Goal: Contribute content

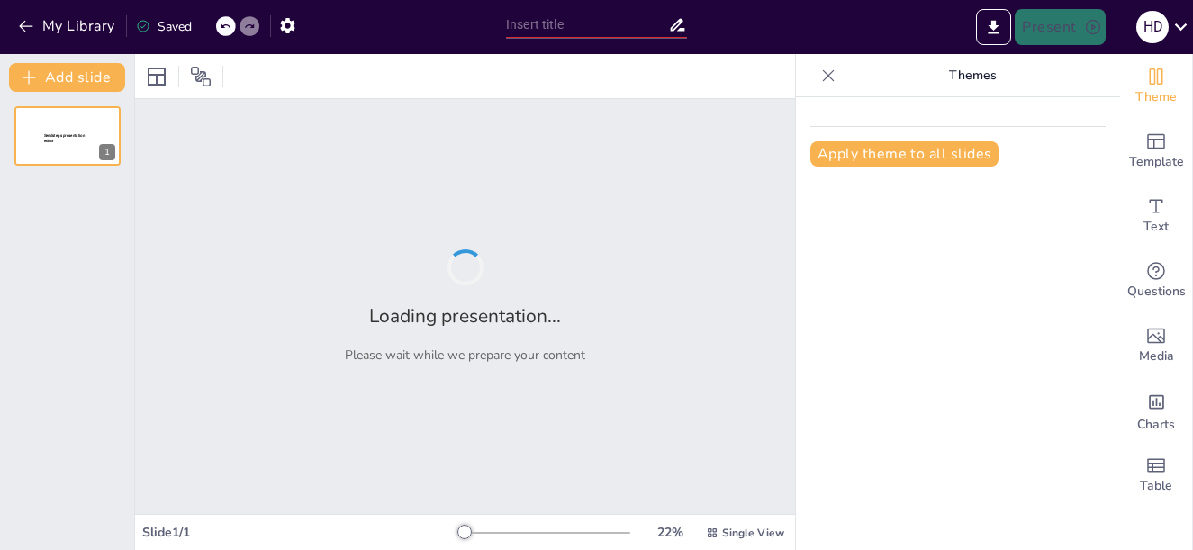
type input "Estructura y Estilo en el Ensayo Conciso"
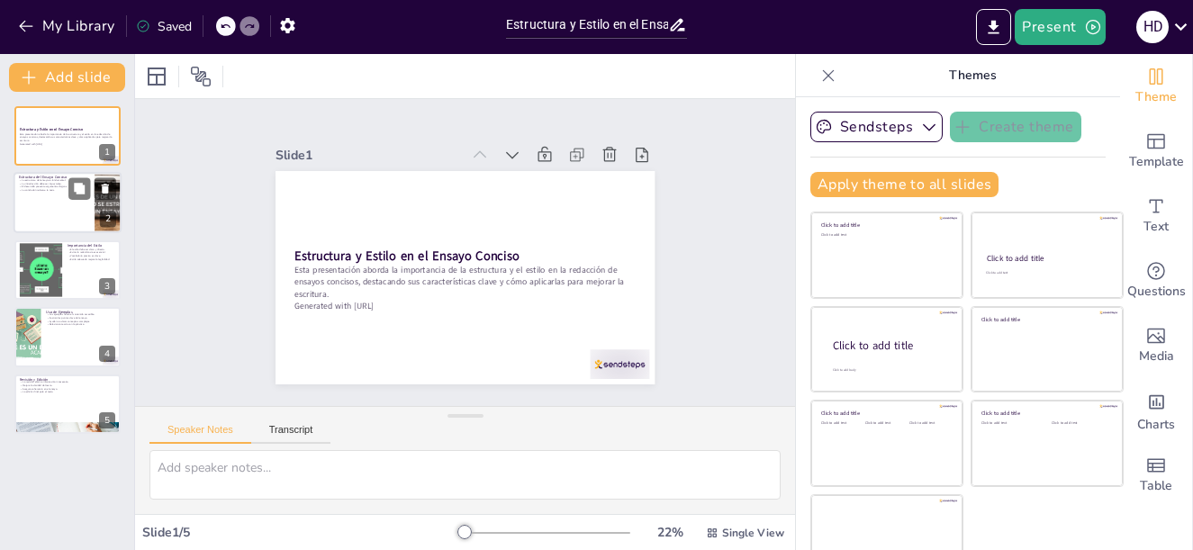
click at [82, 201] on div at bounding box center [68, 203] width 108 height 61
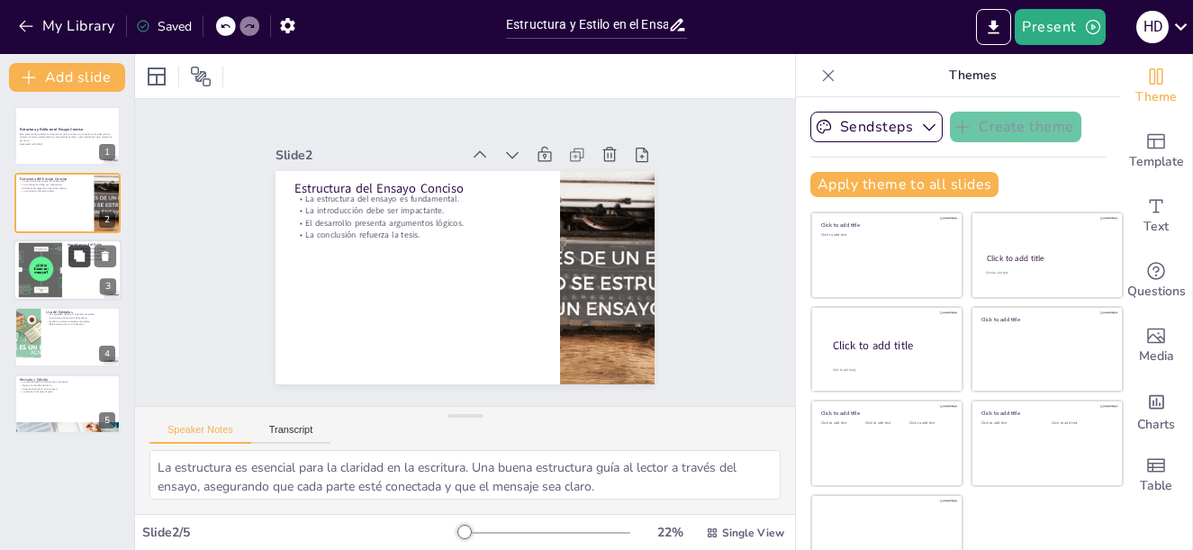
click at [74, 262] on icon at bounding box center [79, 255] width 13 height 13
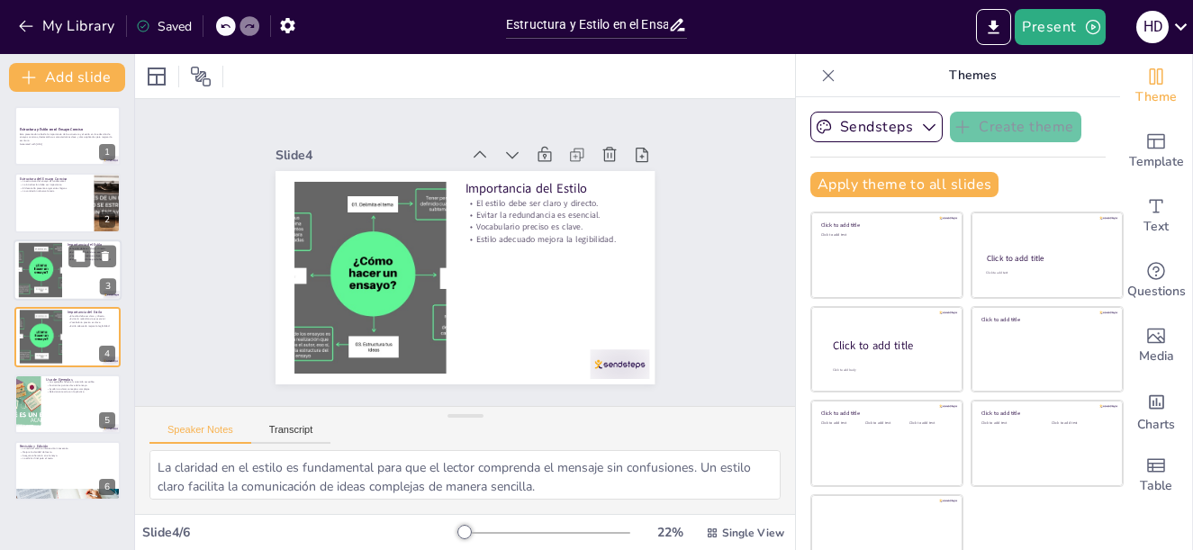
click at [61, 270] on div at bounding box center [40, 269] width 79 height 55
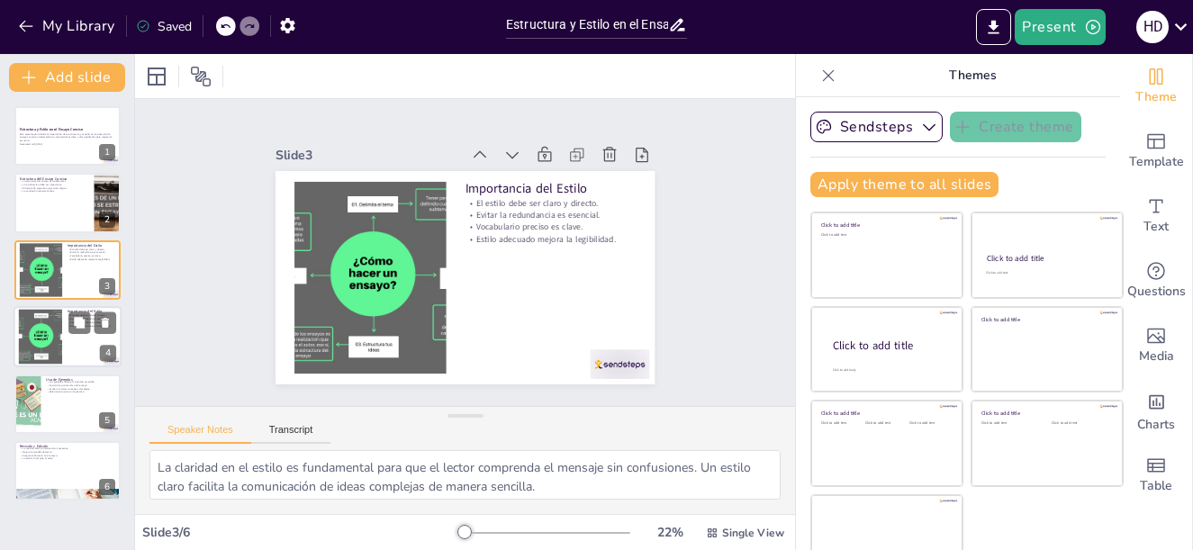
click at [60, 314] on div at bounding box center [40, 337] width 79 height 55
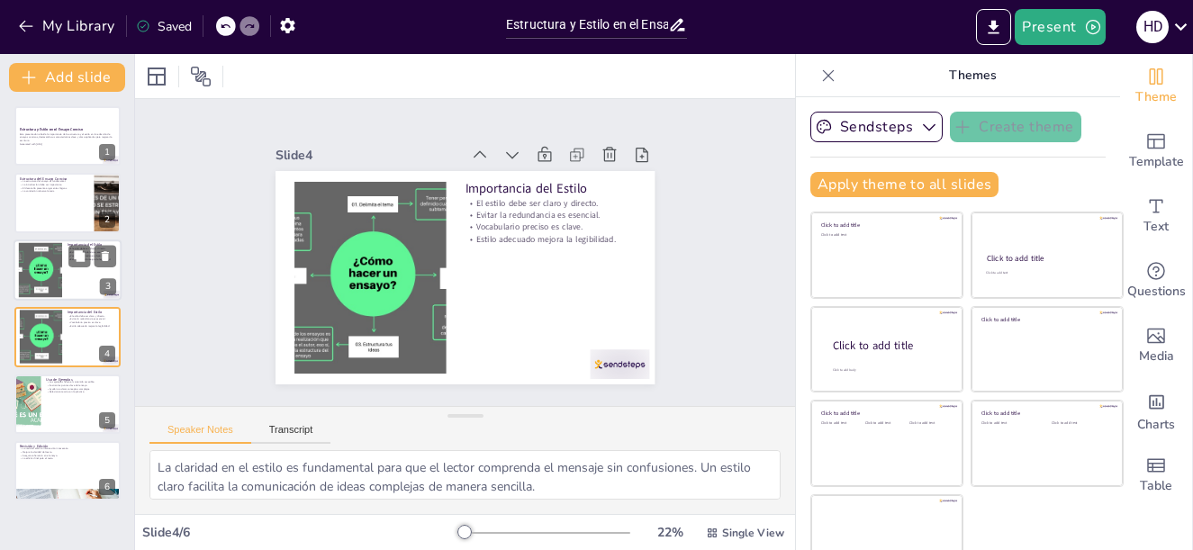
click at [50, 280] on div at bounding box center [40, 269] width 79 height 55
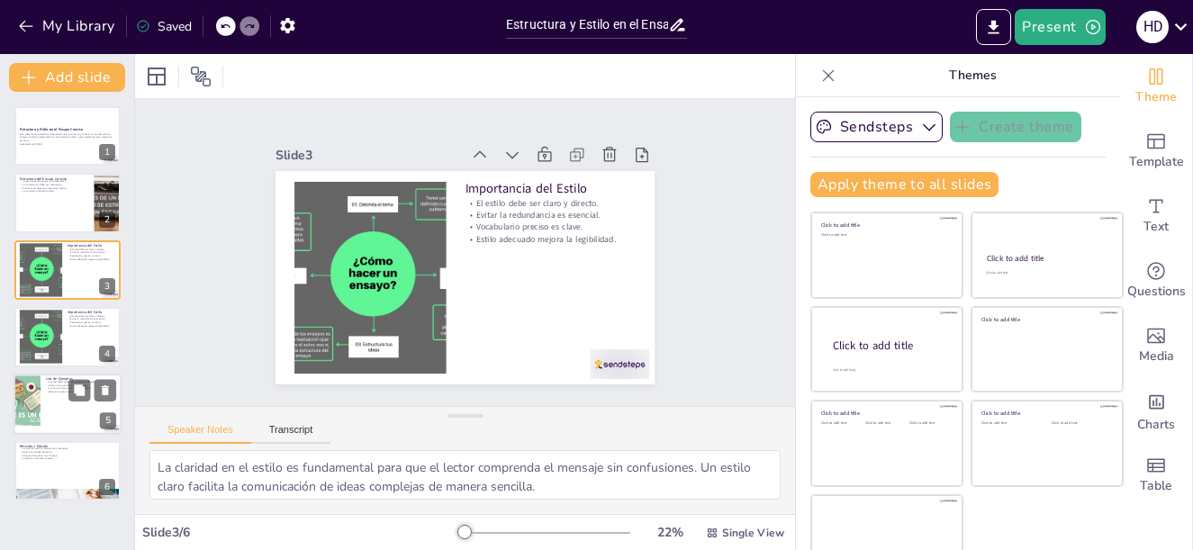
click at [75, 412] on div at bounding box center [68, 404] width 108 height 61
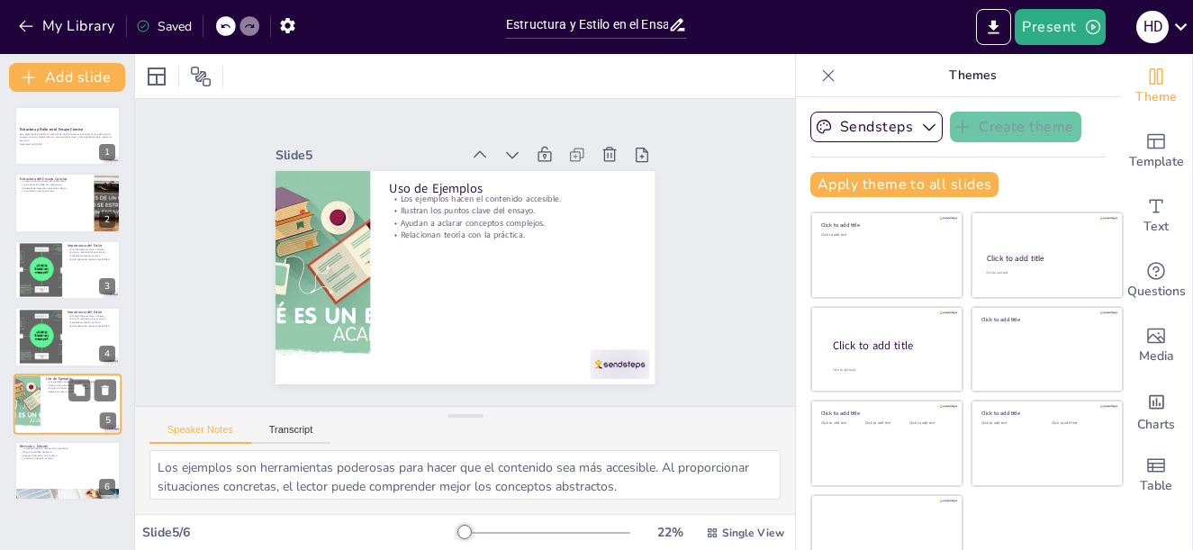
scroll to position [31, 0]
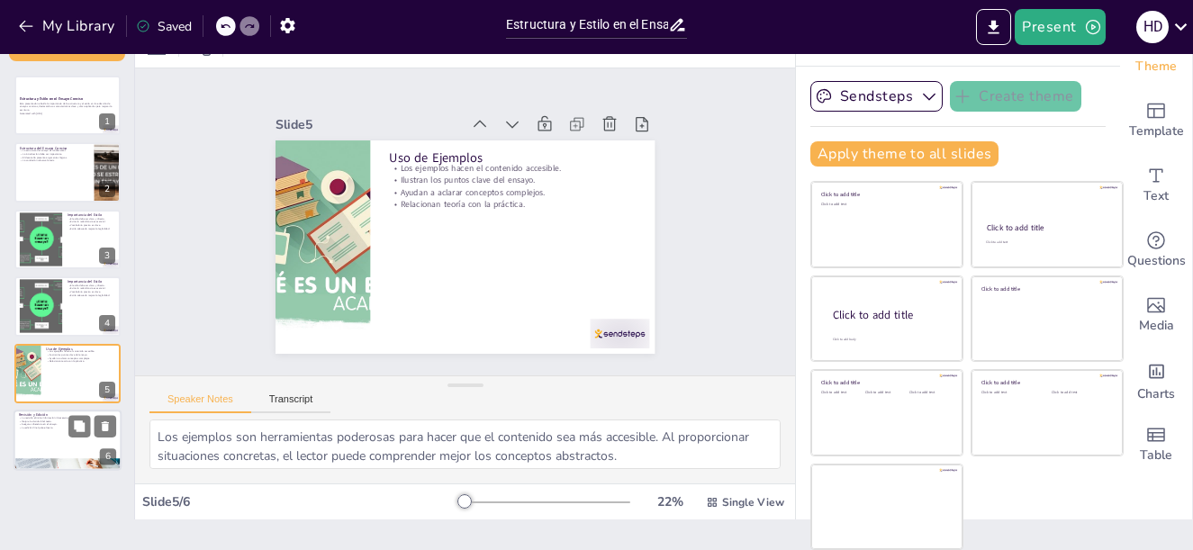
click at [67, 446] on div at bounding box center [68, 440] width 108 height 61
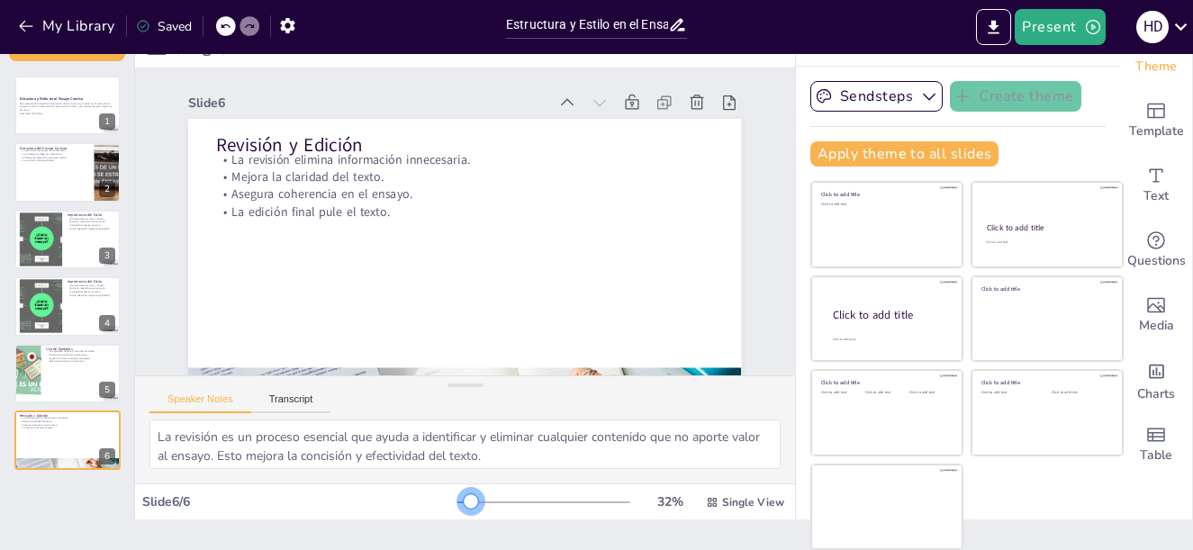
click at [464, 496] on div at bounding box center [471, 501] width 14 height 14
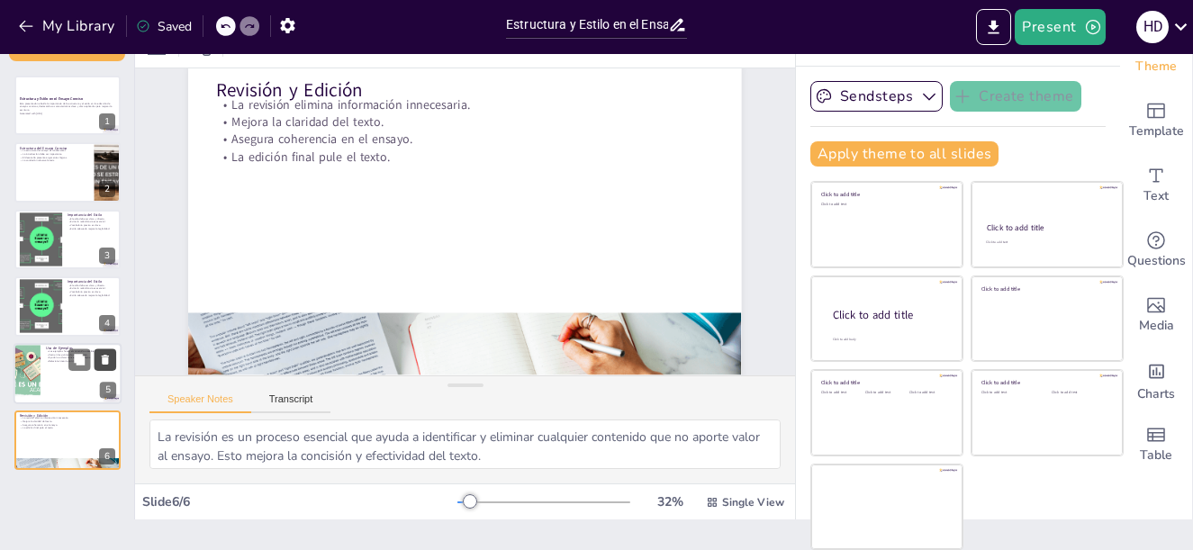
scroll to position [68, 0]
click at [85, 361] on icon at bounding box center [79, 359] width 11 height 11
type textarea "Los ejemplos son herramientas poderosas para hacer que el contenido sea más acc…"
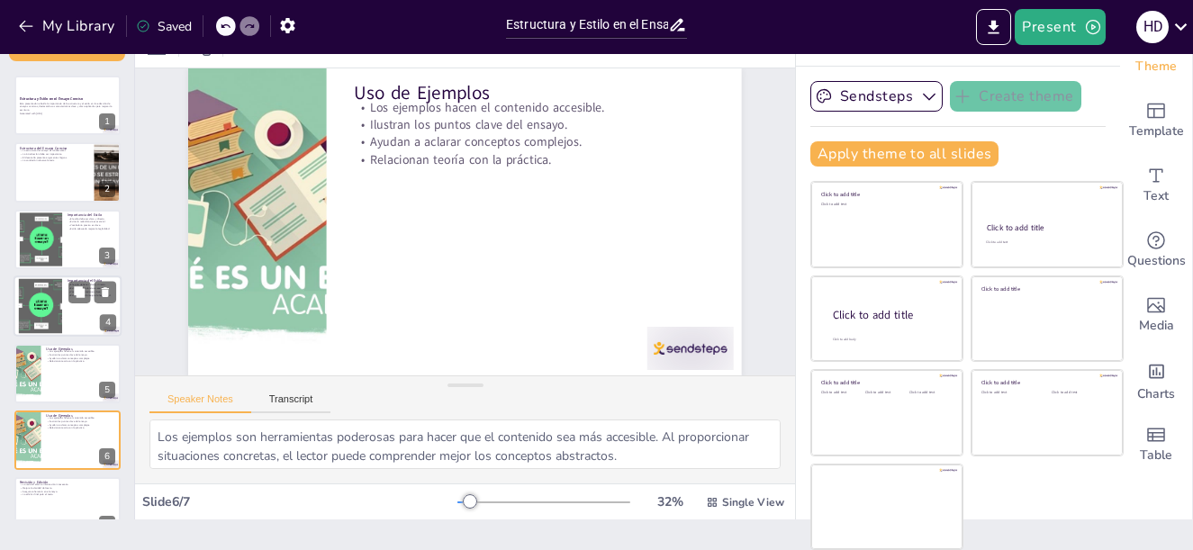
scroll to position [0, 0]
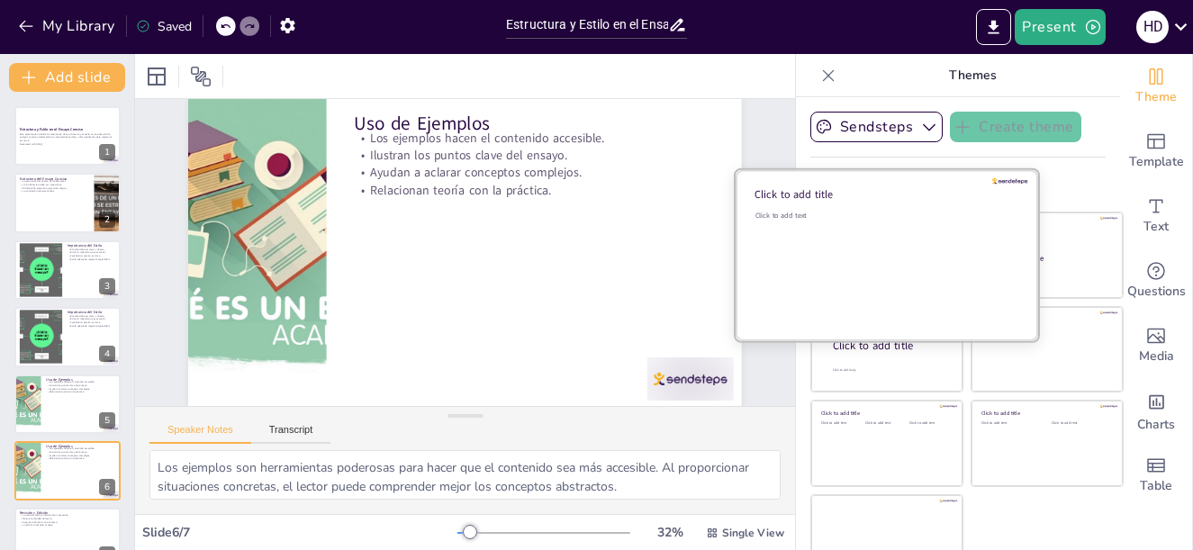
click at [854, 250] on div "Click to add text" at bounding box center [883, 267] width 257 height 112
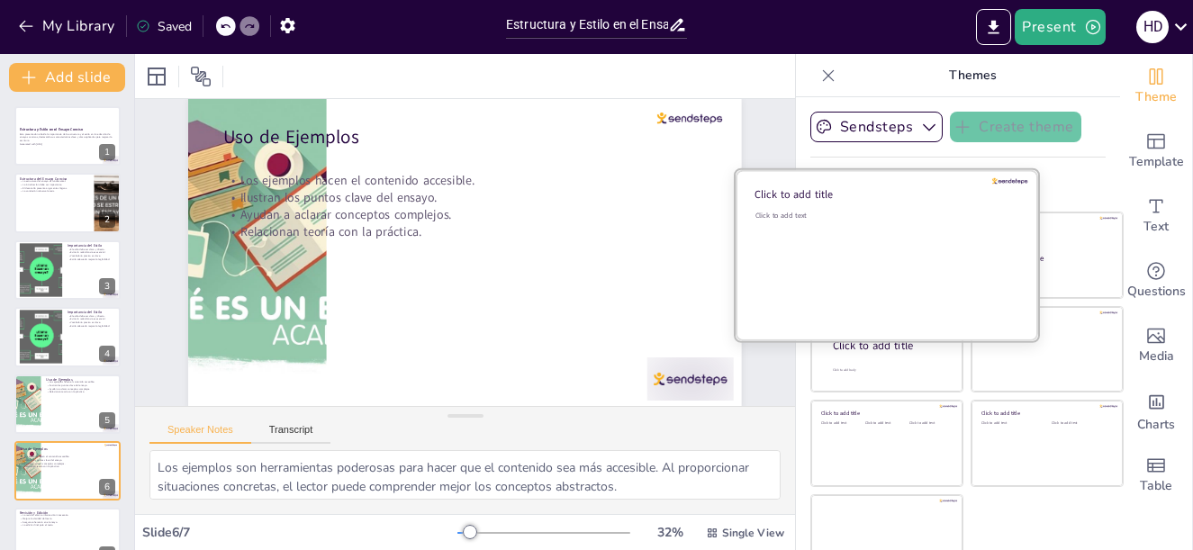
click at [1001, 253] on div at bounding box center [887, 255] width 303 height 170
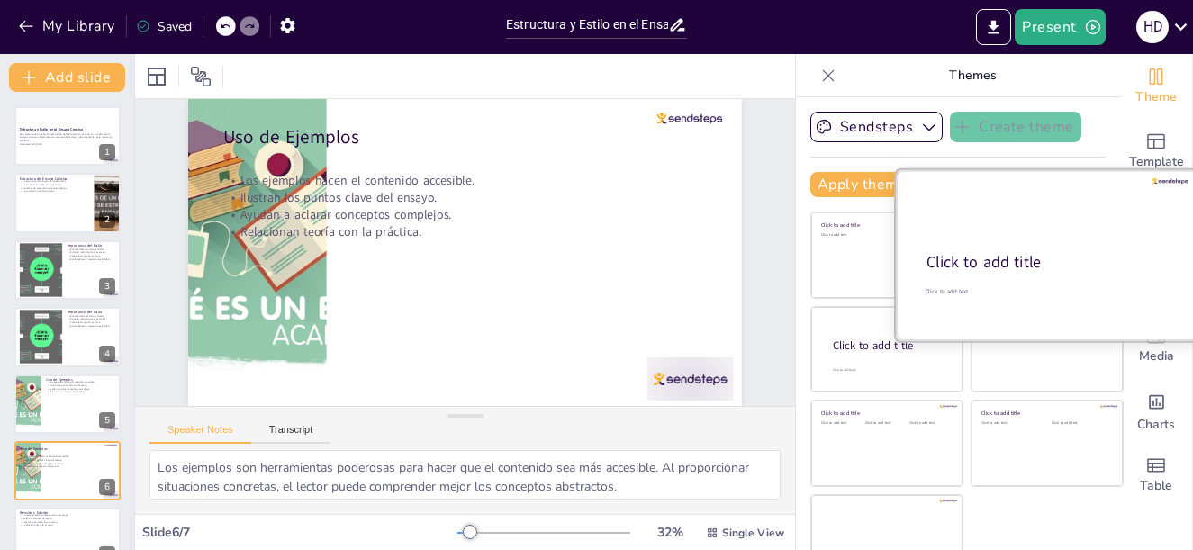
click at [1051, 252] on div "Click to add title" at bounding box center [1045, 263] width 239 height 22
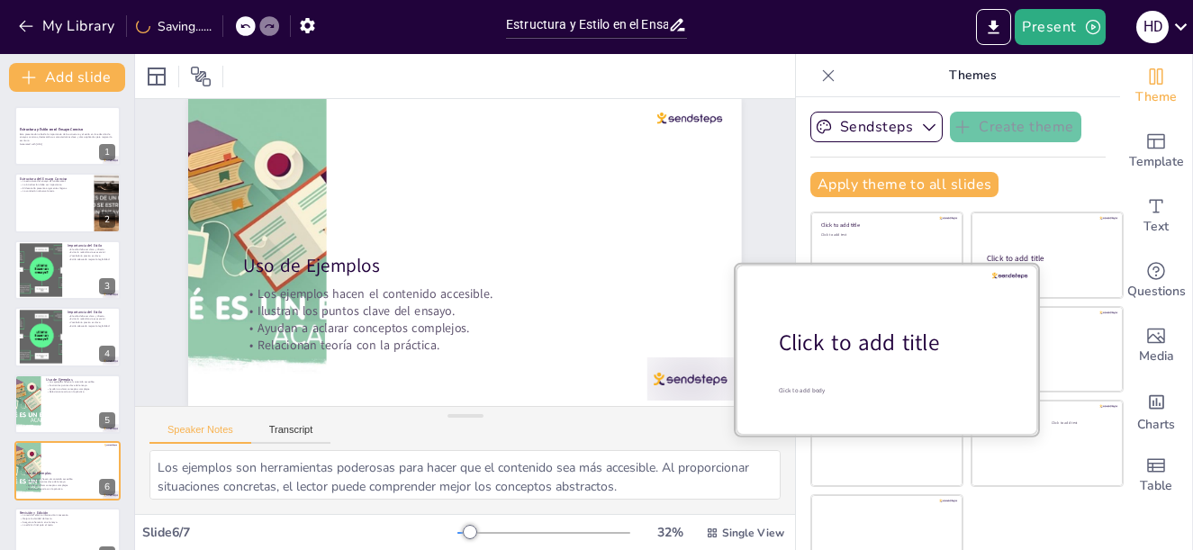
click at [820, 361] on div at bounding box center [887, 349] width 303 height 170
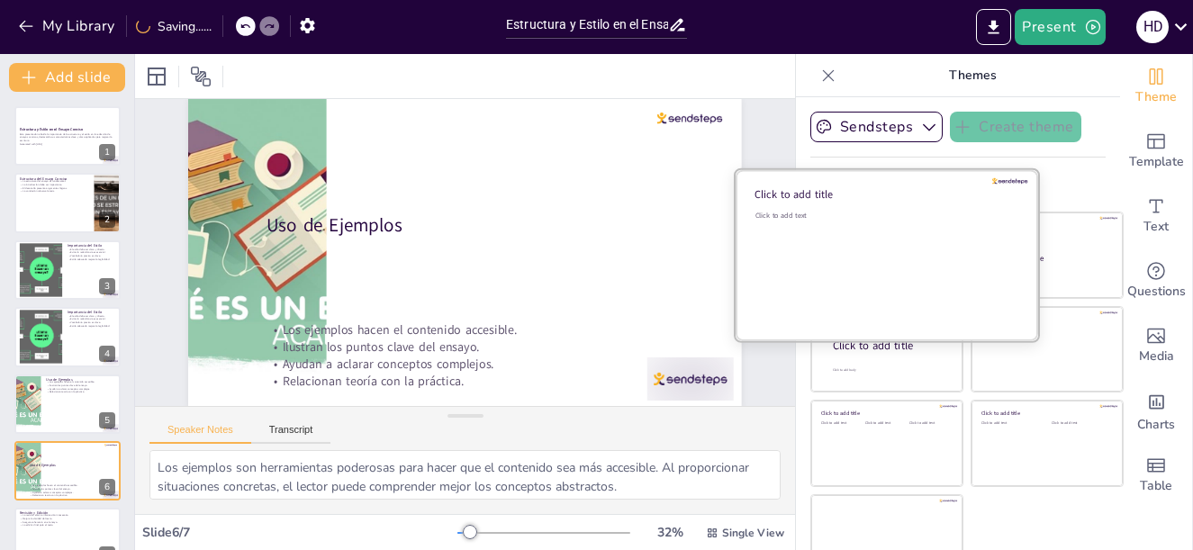
click at [863, 219] on div "Click to add text" at bounding box center [883, 216] width 257 height 10
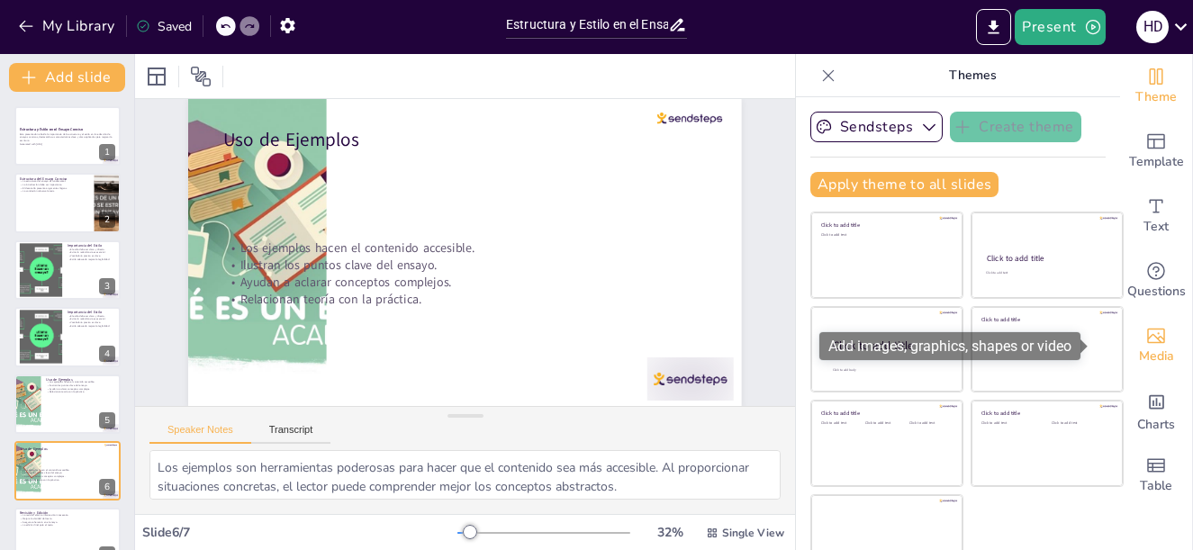
click at [1145, 325] on icon "Add images, graphics, shapes or video" at bounding box center [1156, 336] width 22 height 22
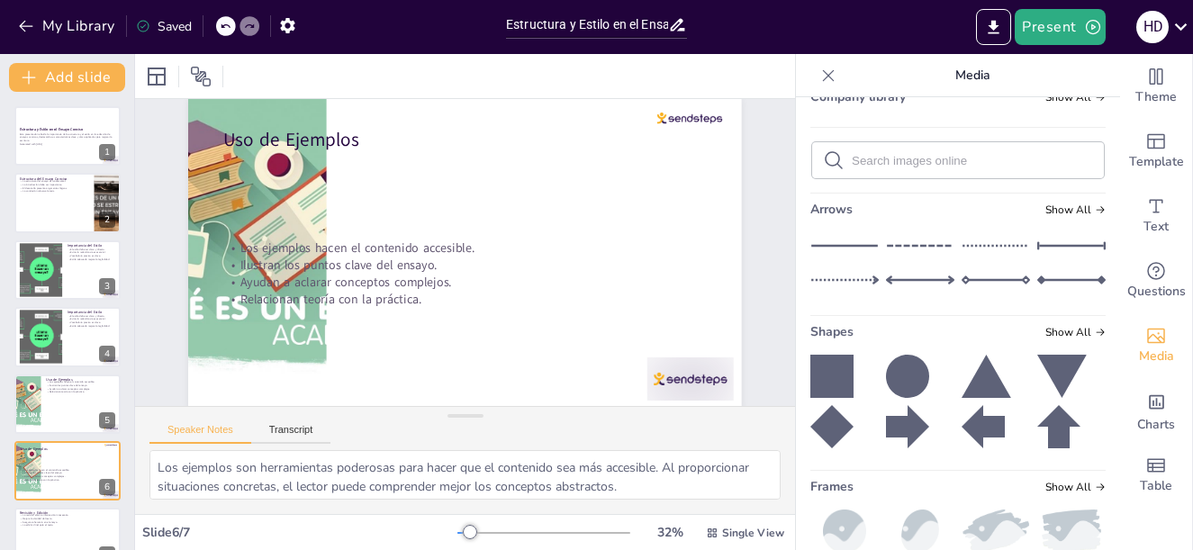
scroll to position [162, 0]
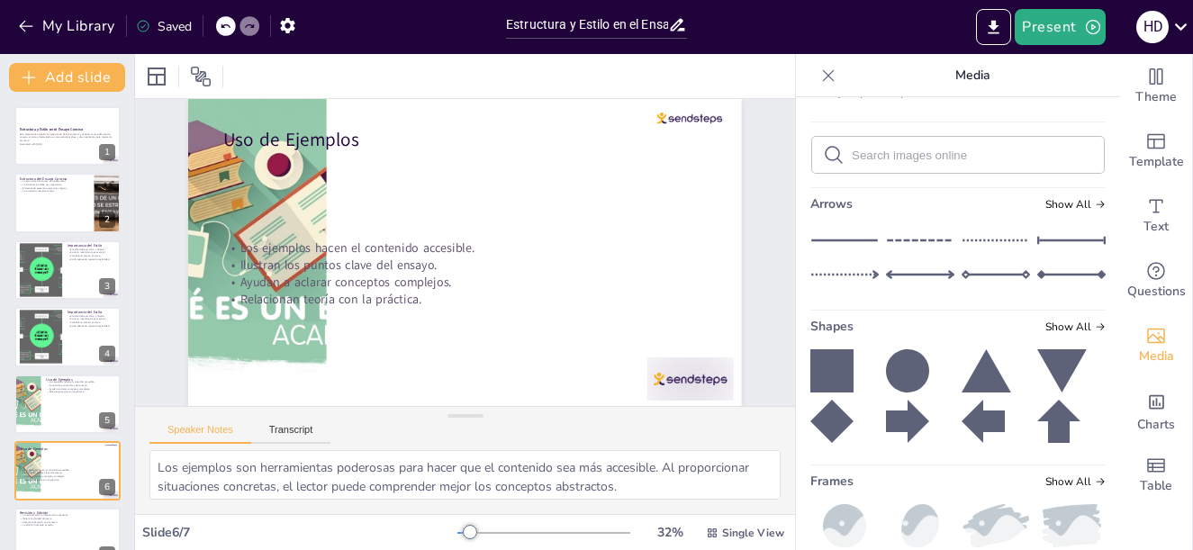
click at [812, 362] on icon at bounding box center [831, 370] width 43 height 43
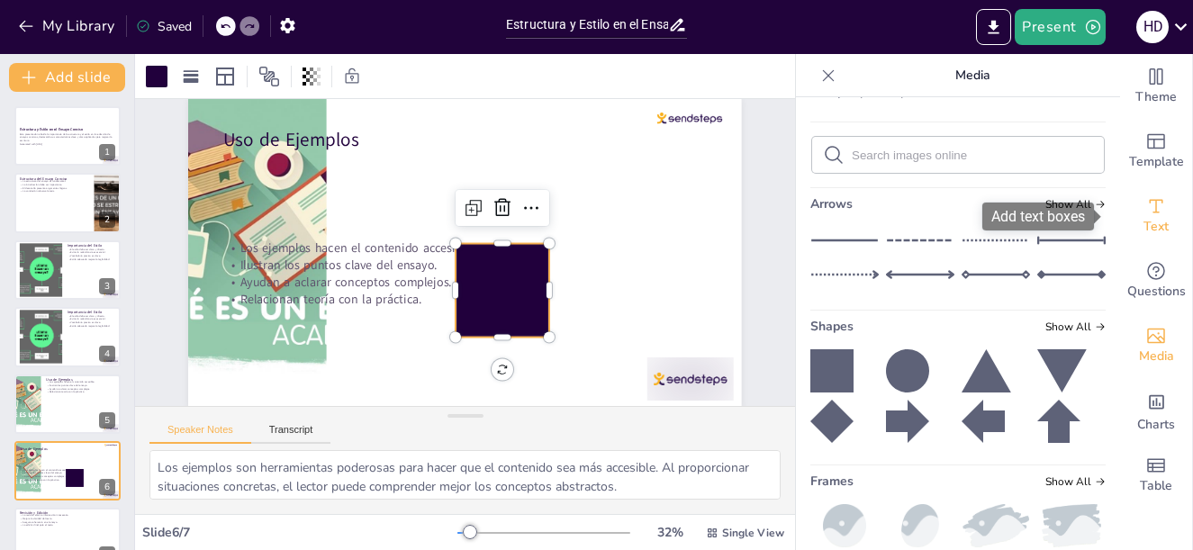
click at [1149, 205] on icon "Add text boxes" at bounding box center [1156, 206] width 22 height 22
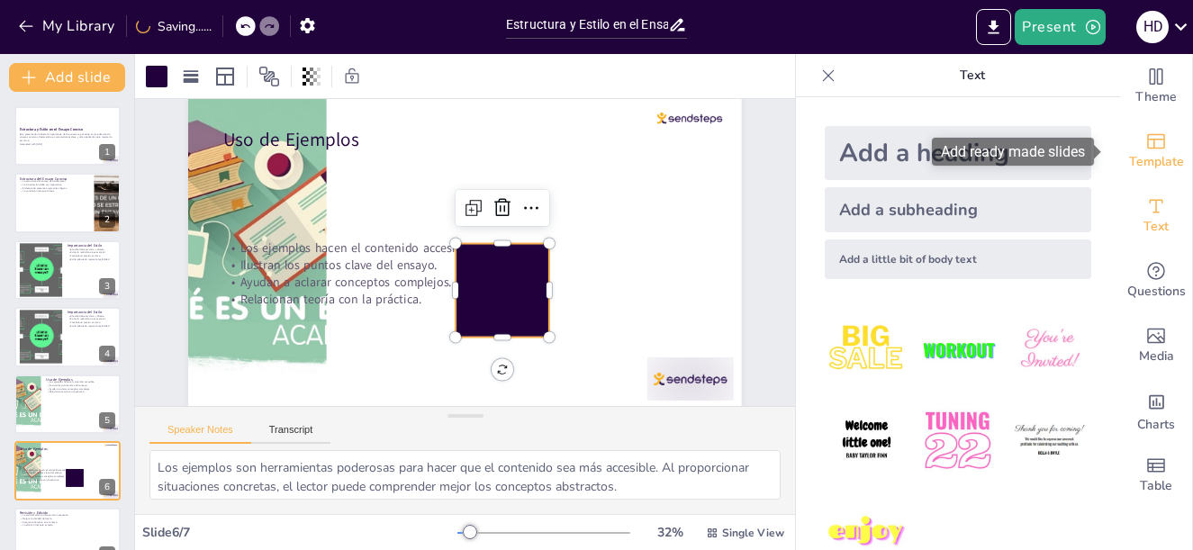
click at [1149, 149] on icon "Add ready made slides" at bounding box center [1156, 141] width 18 height 15
